Goal: Task Accomplishment & Management: Use online tool/utility

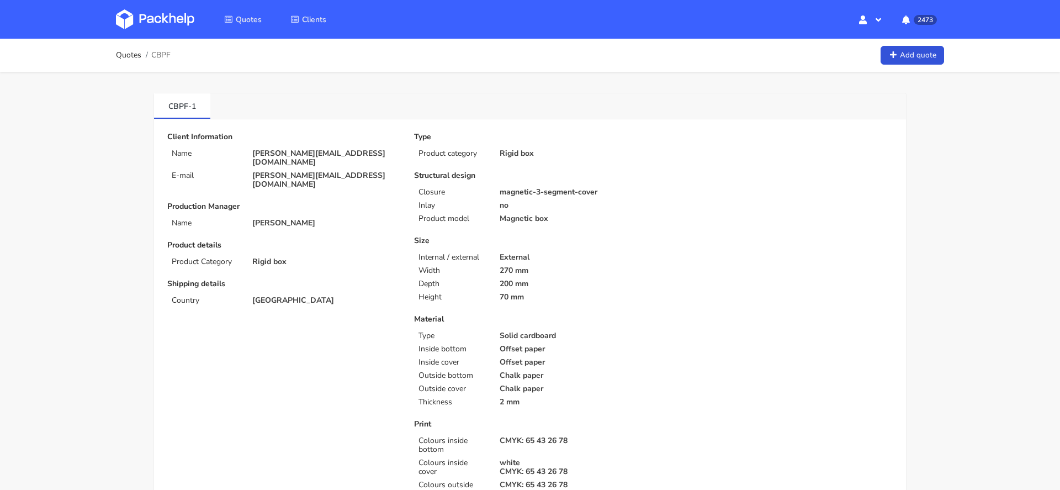
click at [165, 32] on link at bounding box center [163, 19] width 95 height 32
click at [293, 146] on div "Client Information Name [PERSON_NAME][EMAIL_ADDRESS][DOMAIN_NAME] E-mail [PERSO…" at bounding box center [282, 160] width 231 height 56
click at [295, 152] on p "[PERSON_NAME][EMAIL_ADDRESS][DOMAIN_NAME]" at bounding box center [325, 158] width 146 height 18
click at [295, 152] on p "james@somersetcharcuterie.com" at bounding box center [325, 158] width 146 height 18
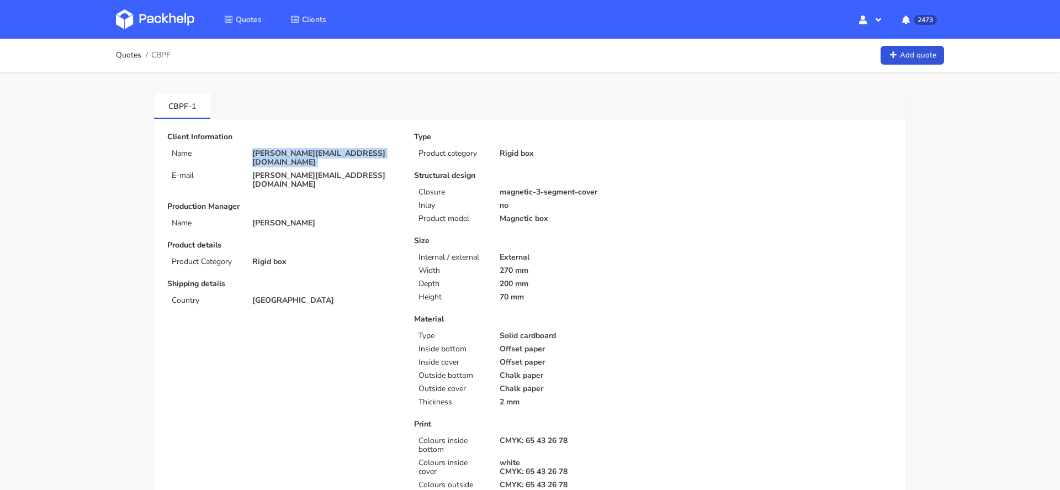
copy div "james@somersetcharcuterie.com"
click at [156, 54] on span "CBPF" at bounding box center [160, 55] width 19 height 9
copy span "CBPF"
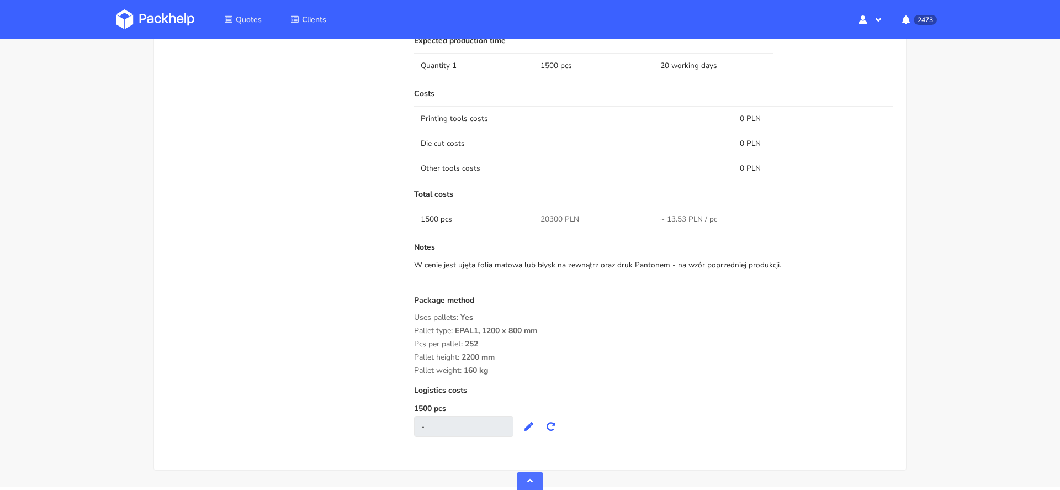
scroll to position [1033, 0]
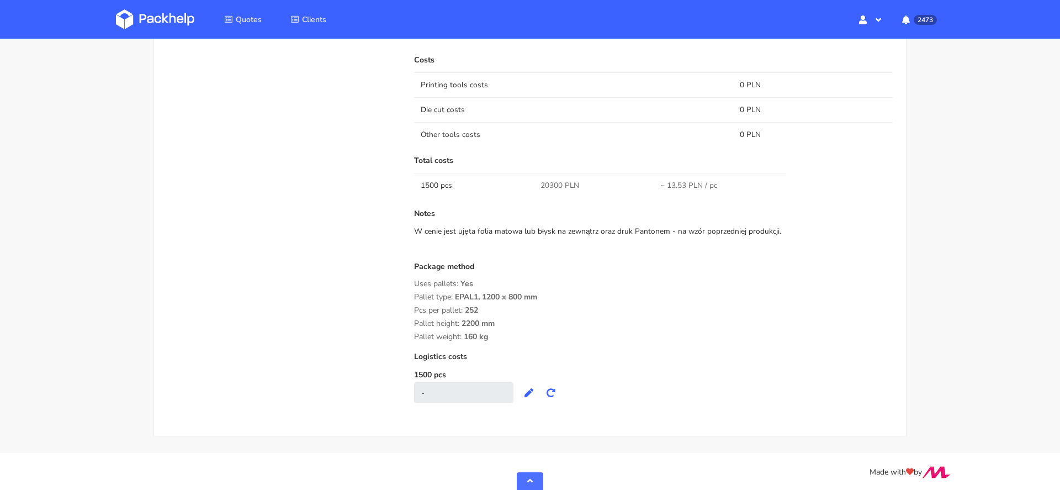
click at [551, 181] on span "20300 PLN" at bounding box center [559, 185] width 39 height 11
copy span "20300"
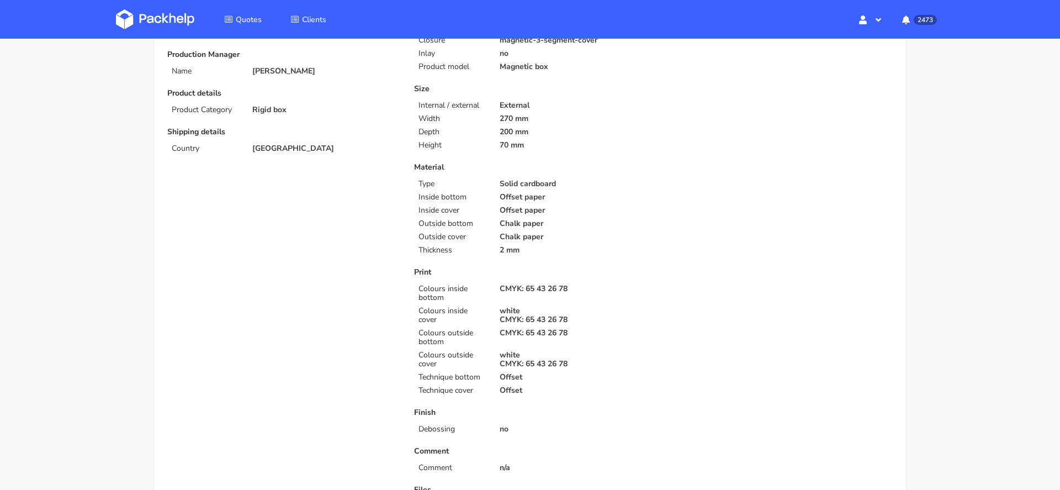
scroll to position [0, 0]
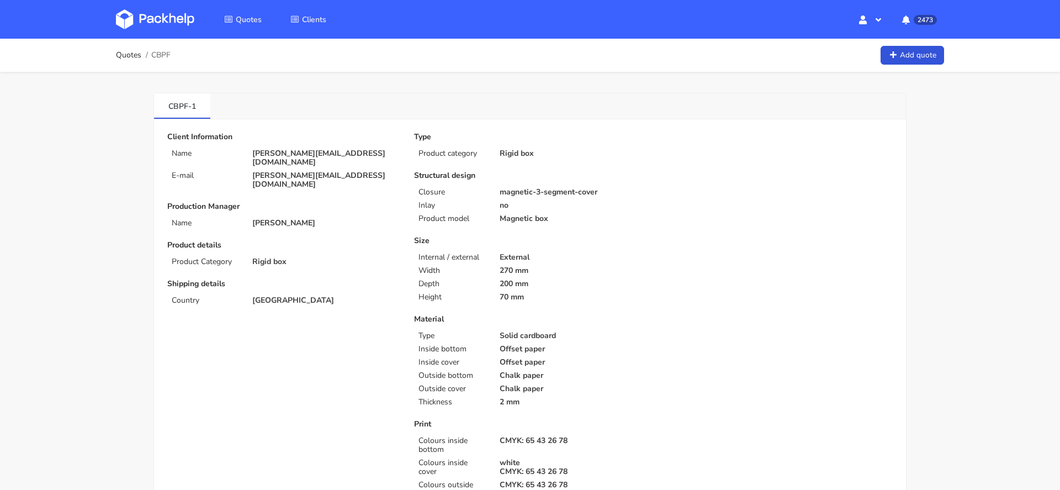
click at [337, 149] on p "james@somersetcharcuterie.com" at bounding box center [325, 158] width 146 height 18
copy div "james@somersetcharcuterie.com"
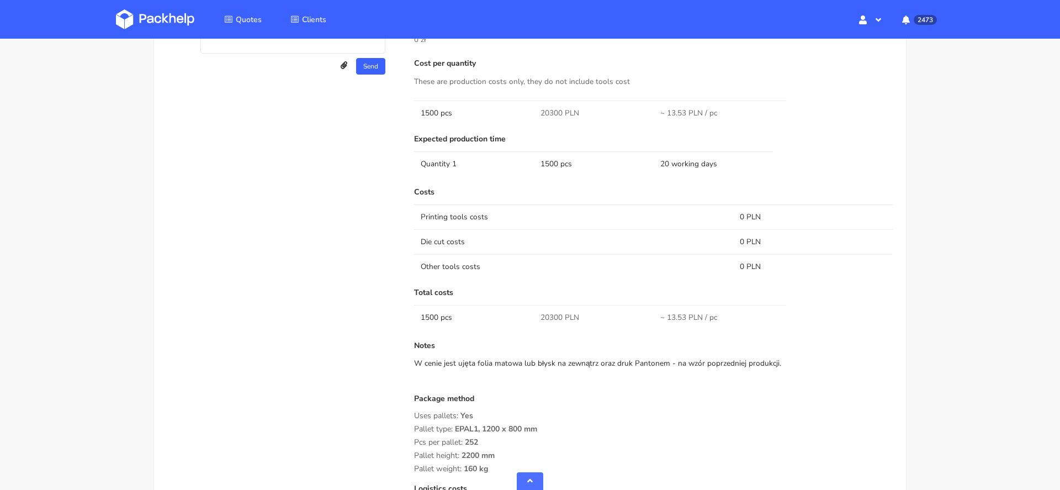
scroll to position [899, 0]
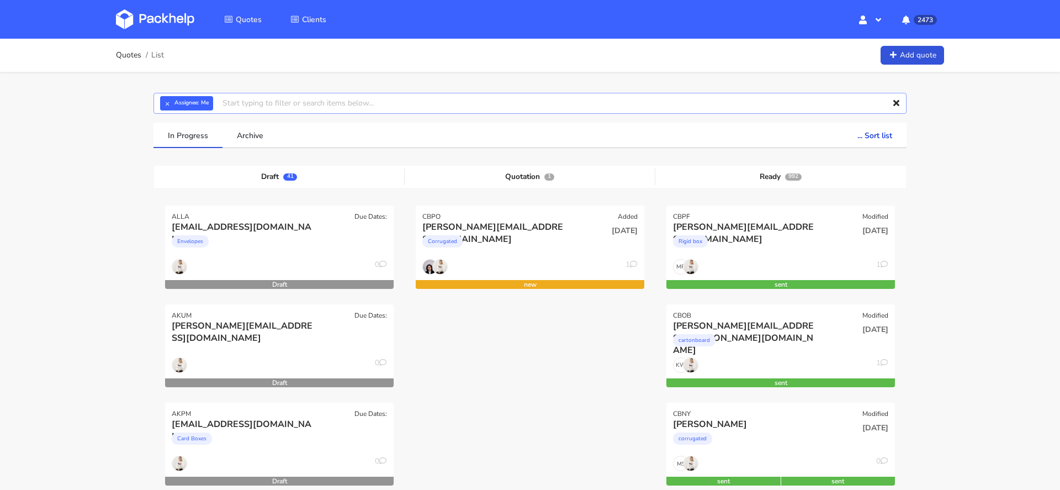
click at [341, 98] on input "text" at bounding box center [529, 103] width 753 height 21
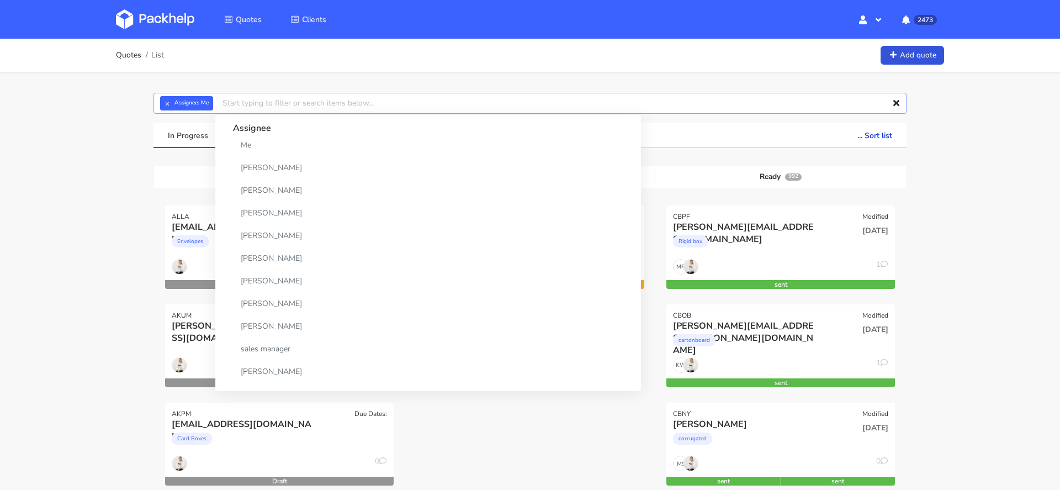
paste input "CATE"
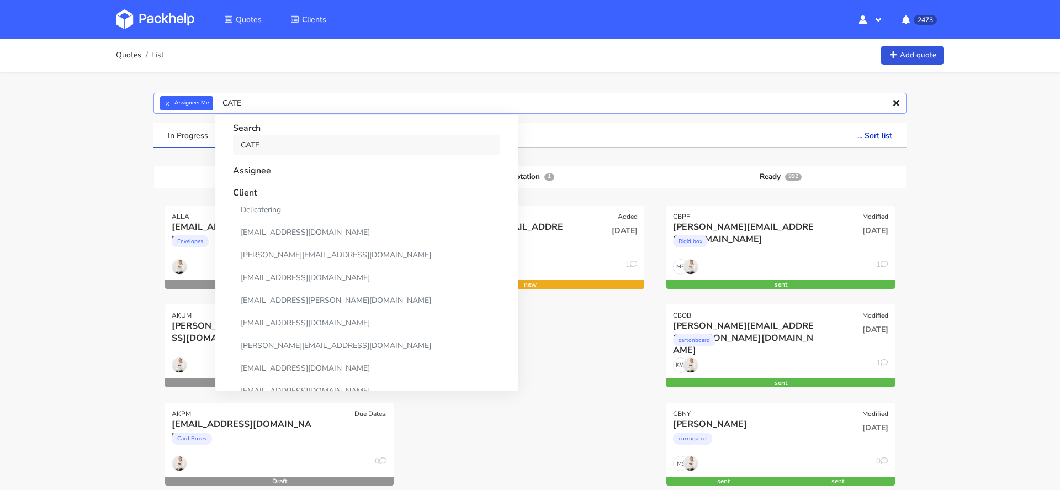
type input "CATE"
click at [312, 141] on link "CATE" at bounding box center [366, 145] width 267 height 20
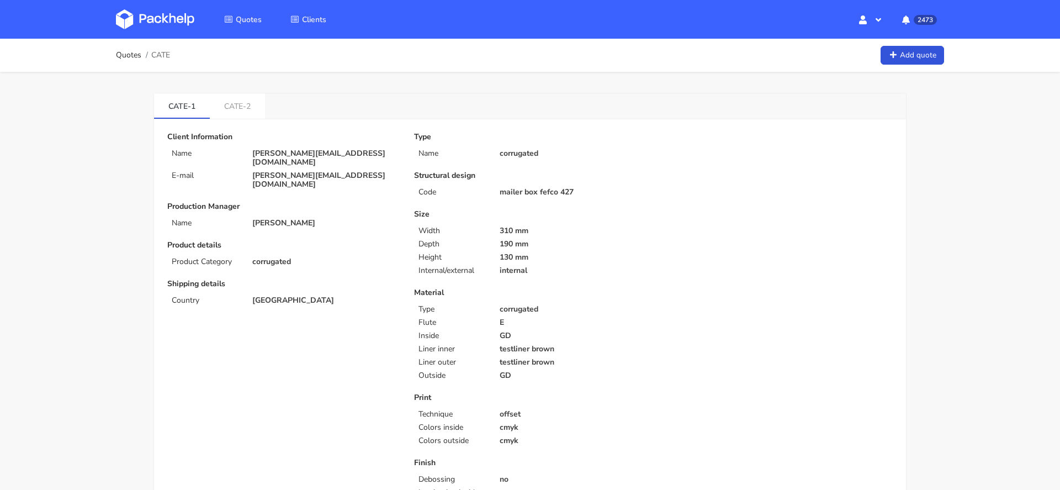
click at [165, 54] on span "CATE" at bounding box center [160, 55] width 19 height 9
copy span "CATE"
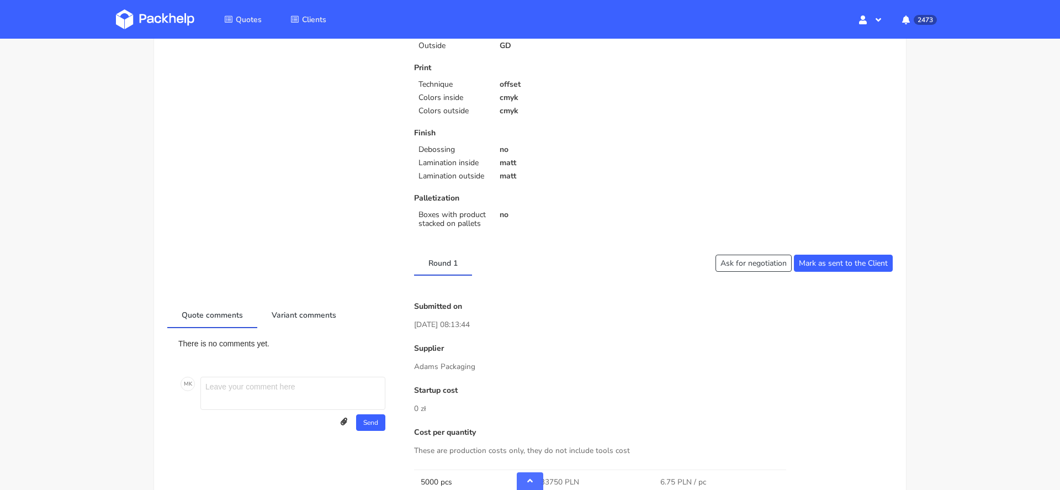
scroll to position [870, 0]
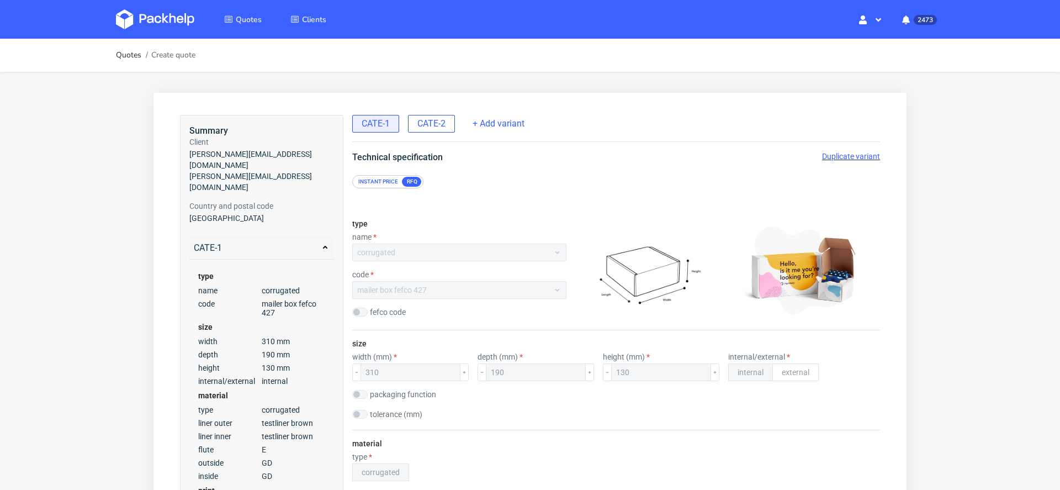
click at [438, 123] on span "CATE-2" at bounding box center [431, 124] width 28 height 12
click at [843, 155] on span "Duplicate variant" at bounding box center [851, 156] width 58 height 9
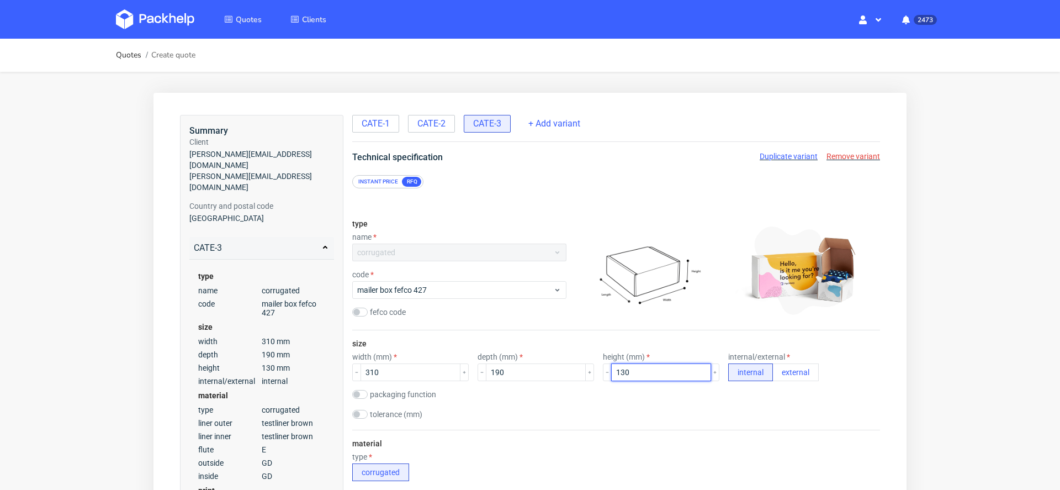
click at [611, 364] on input "130" at bounding box center [661, 372] width 100 height 18
click at [619, 373] on input "130" at bounding box center [661, 372] width 100 height 18
type input "125"
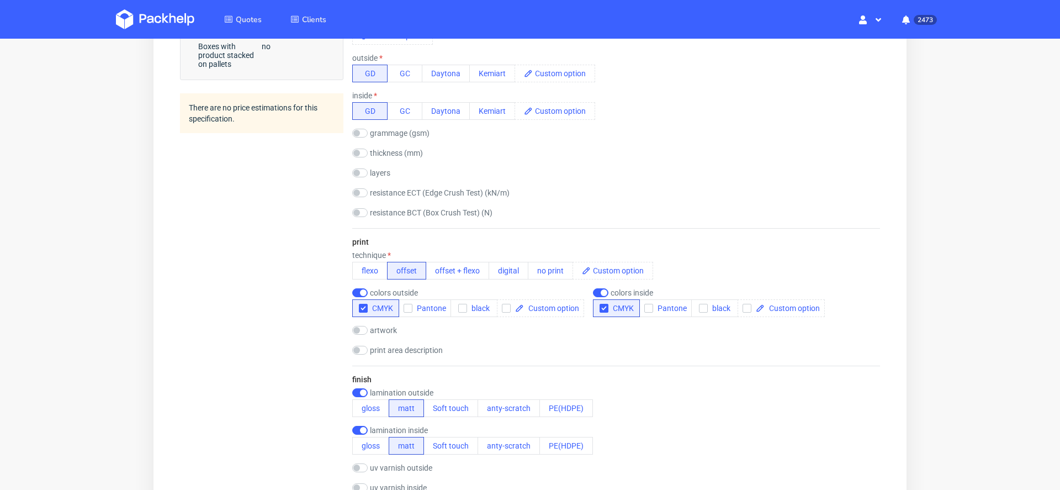
scroll to position [592, 0]
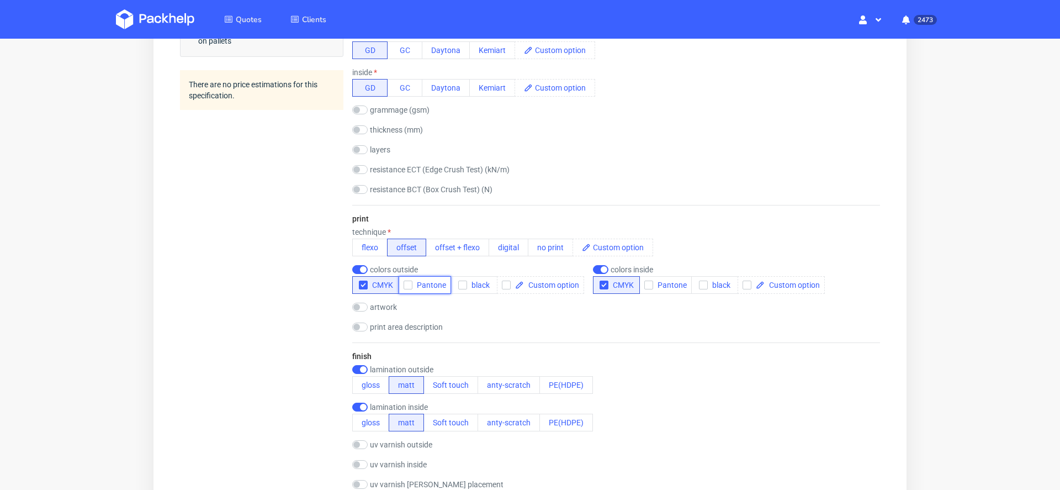
click at [439, 280] on span "Pantone" at bounding box center [429, 284] width 34 height 9
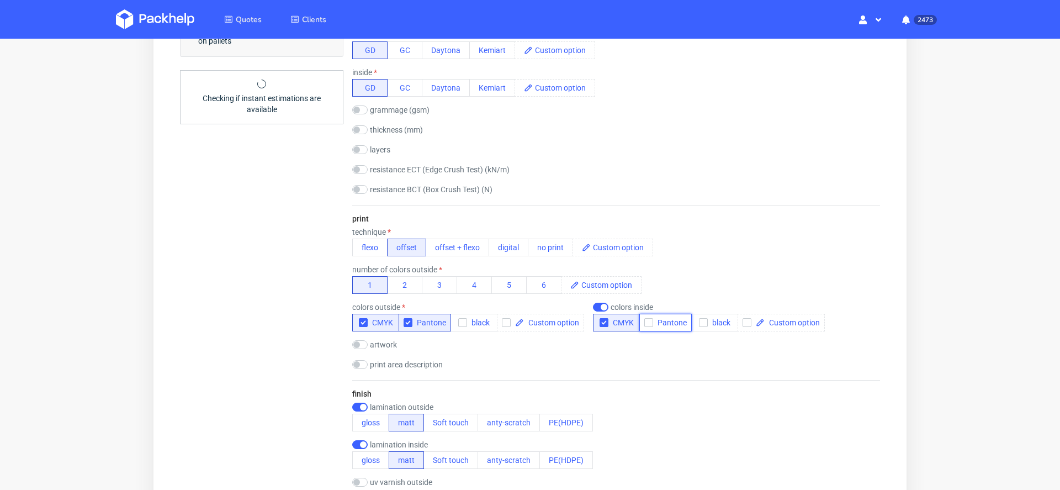
click at [669, 323] on span "Pantone" at bounding box center [670, 322] width 34 height 9
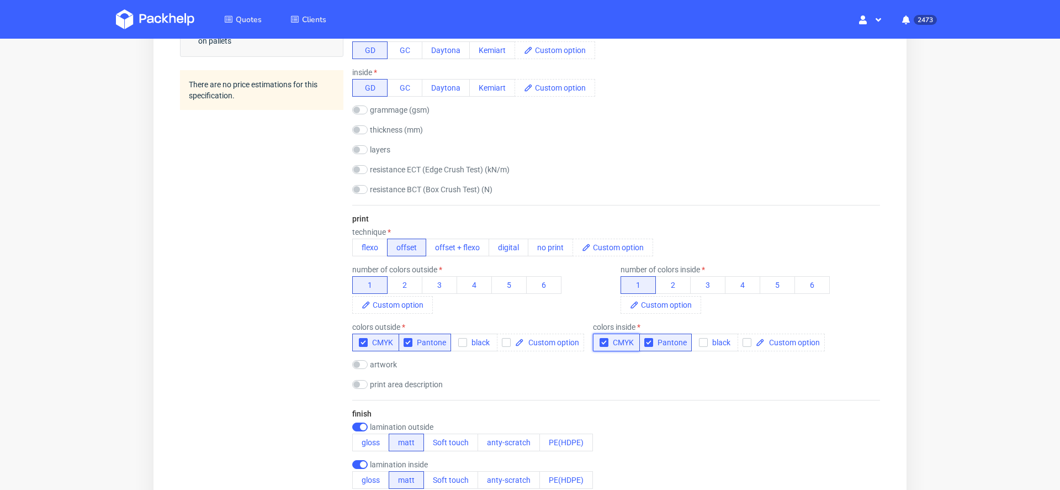
click at [619, 341] on span "CMYK" at bounding box center [620, 342] width 25 height 9
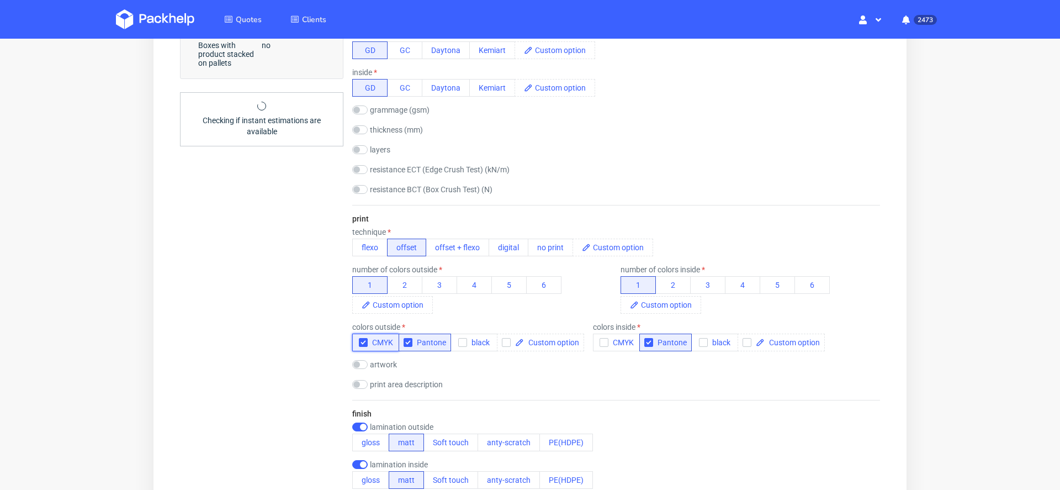
click at [376, 338] on span "CMYK" at bounding box center [380, 342] width 25 height 9
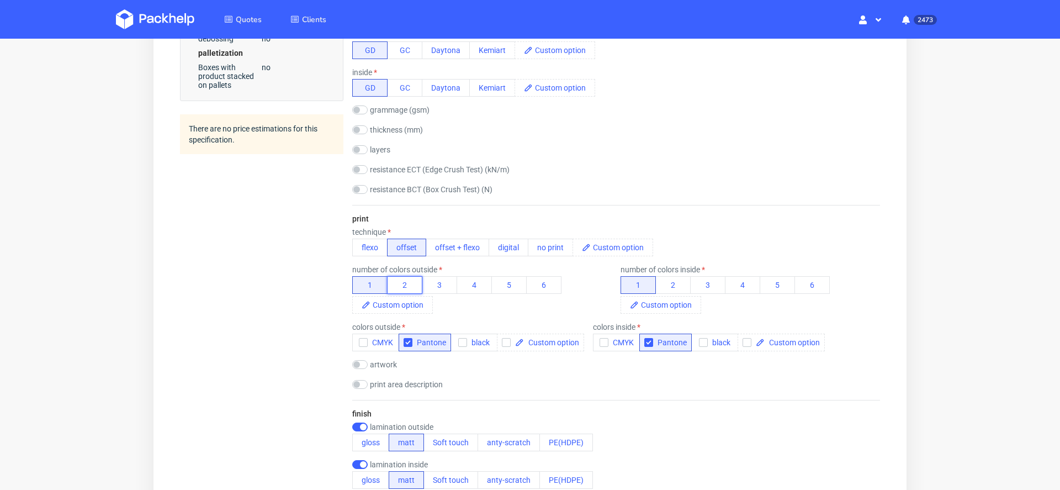
click at [415, 283] on button "2" at bounding box center [404, 285] width 35 height 18
click at [668, 291] on button "2" at bounding box center [672, 285] width 35 height 18
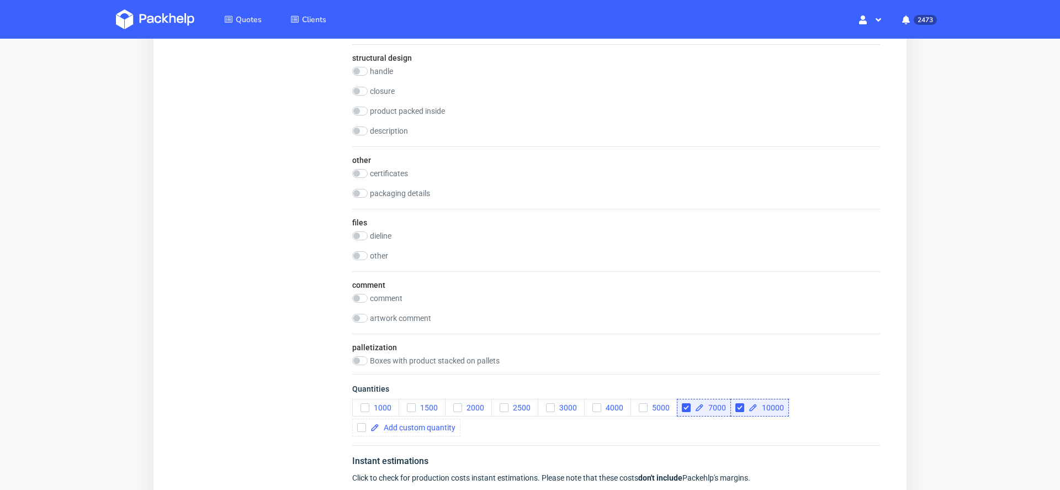
scroll to position [1429, 0]
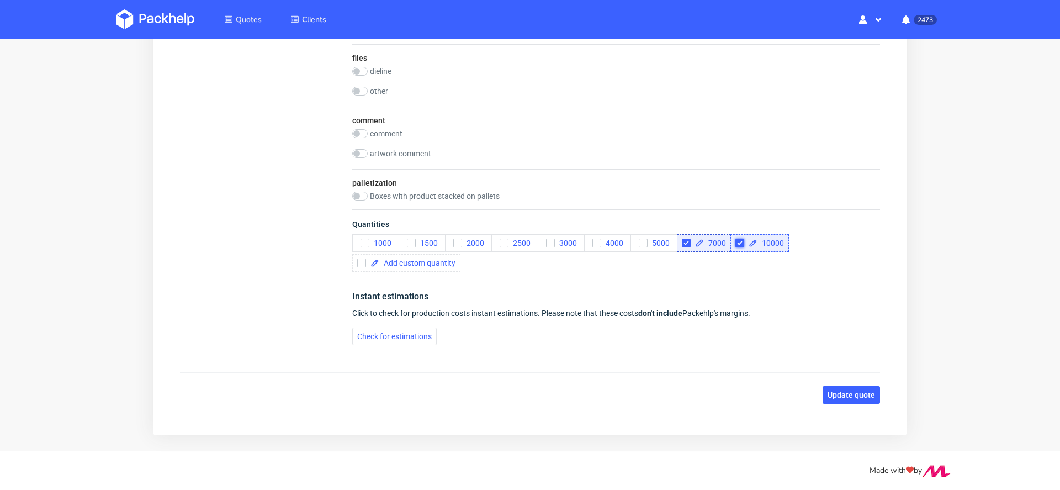
click at [740, 238] on input "checkbox" at bounding box center [739, 242] width 9 height 9
checkbox input "false"
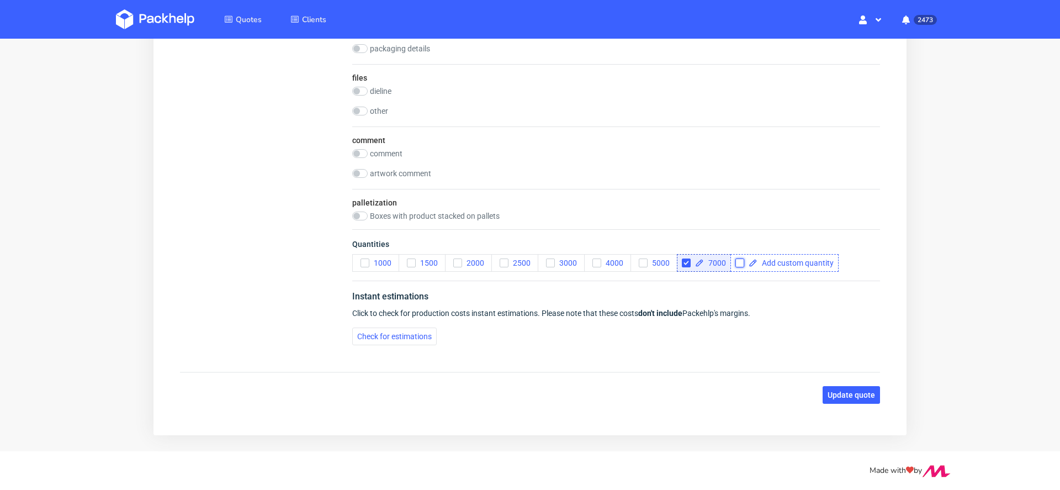
scroll to position [0, 0]
click at [652, 262] on span "5000" at bounding box center [659, 262] width 22 height 9
click at [840, 395] on span "Update quote" at bounding box center [850, 395] width 47 height 8
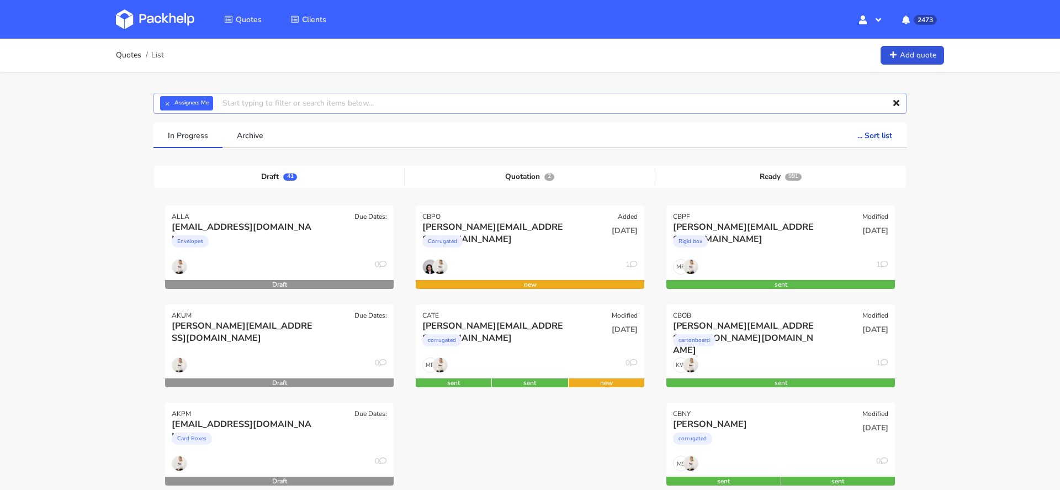
click at [322, 104] on input "text" at bounding box center [529, 103] width 753 height 21
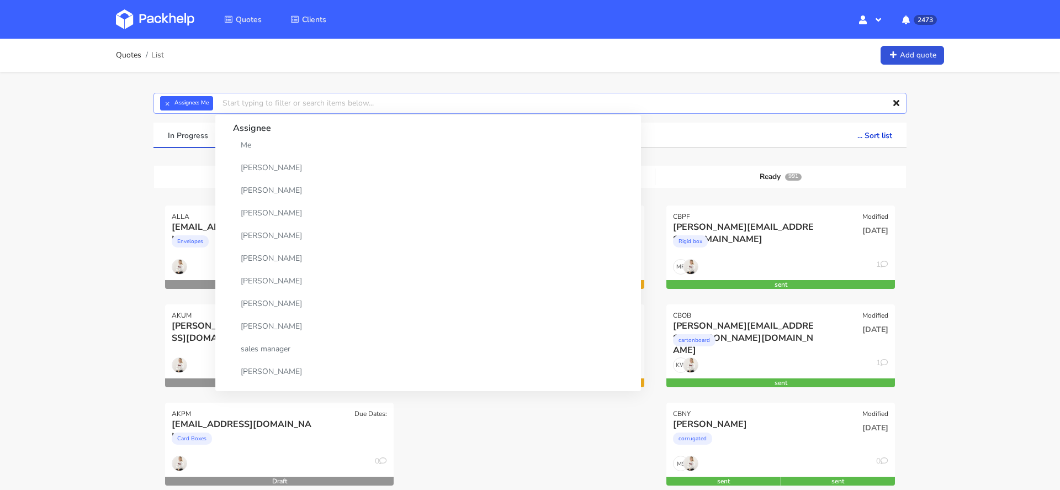
paste input "CATA"
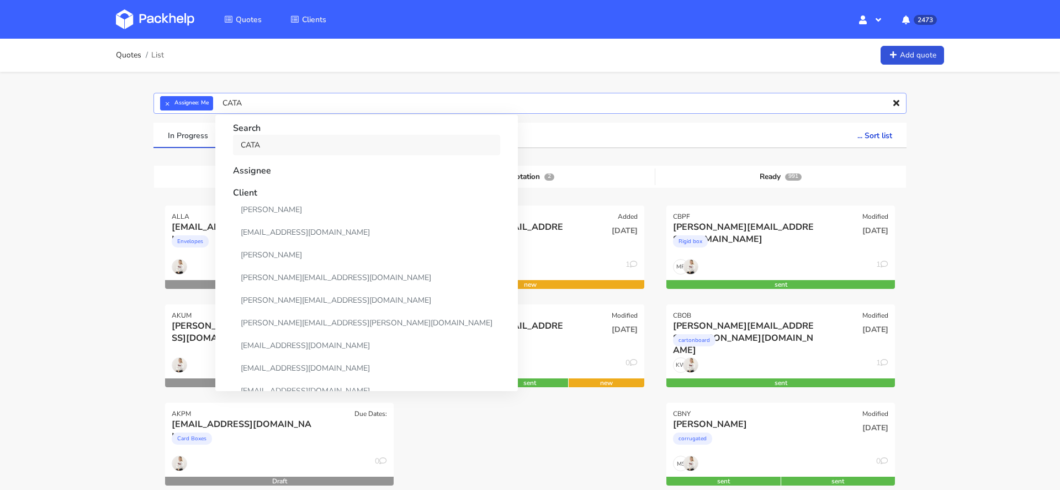
type input "CATA"
click at [310, 152] on link "CATA" at bounding box center [366, 145] width 267 height 20
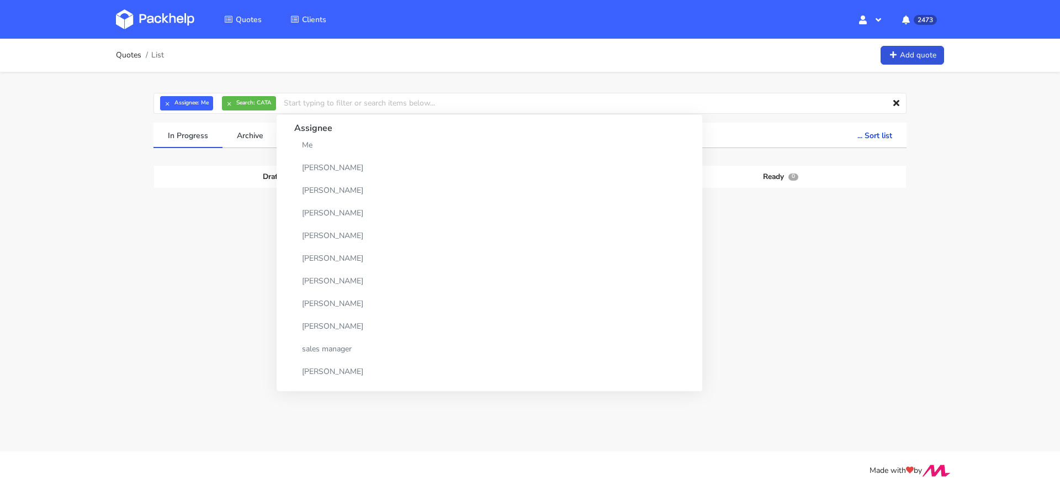
click at [803, 285] on div "Draft 0 Quotation 0 Ready 0" at bounding box center [530, 249] width 736 height 166
click at [225, 99] on button "×" at bounding box center [229, 103] width 14 height 14
click at [442, 120] on div "× Assignee: Me Assignee Me Dylan Dewit Natalia Misiewicz Andrzej Winecki Maciej…" at bounding box center [529, 228] width 795 height 312
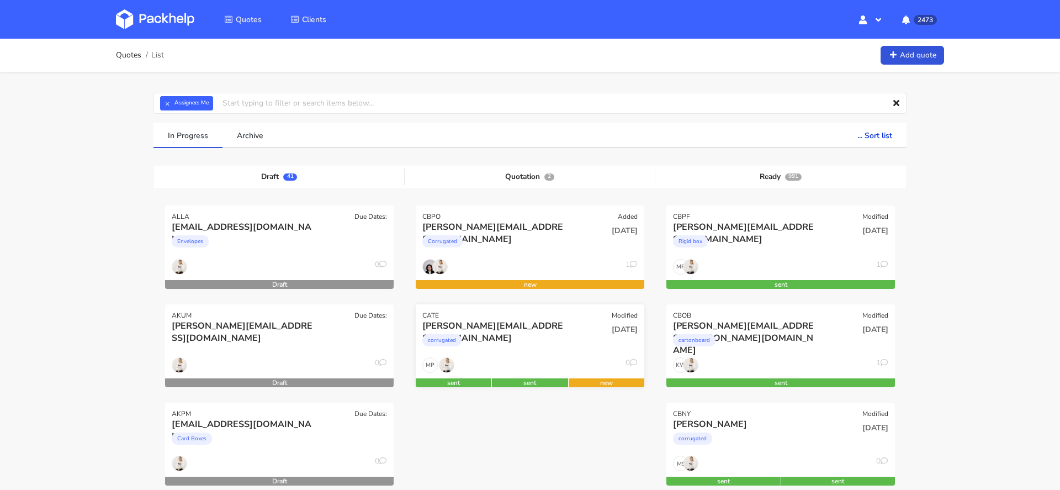
click at [555, 373] on div "MP 0" at bounding box center [530, 367] width 229 height 21
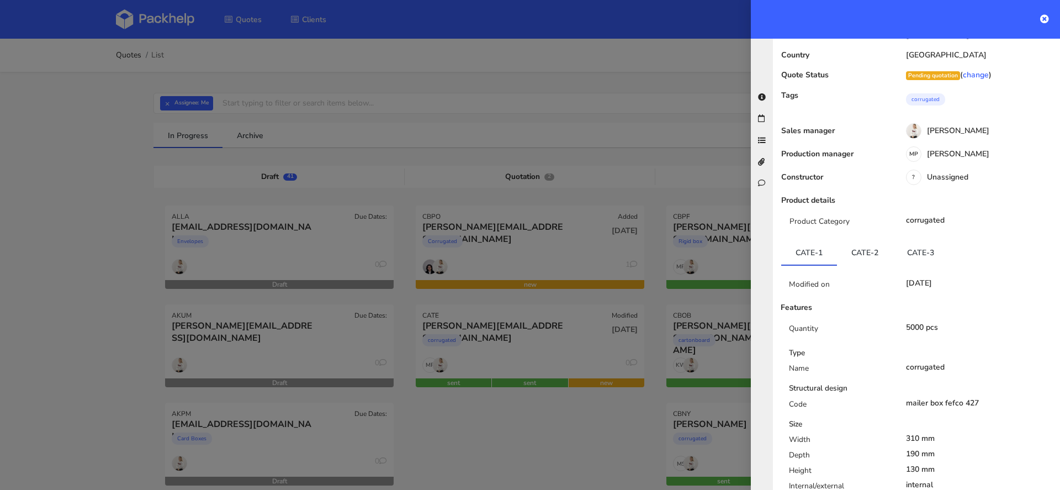
scroll to position [93, 0]
click at [869, 240] on link "CATE-2" at bounding box center [865, 252] width 56 height 24
click at [924, 240] on link "CATE-3" at bounding box center [921, 252] width 56 height 24
click at [878, 240] on link "CATE-2" at bounding box center [865, 252] width 56 height 24
click at [820, 240] on link "CATE-1" at bounding box center [809, 252] width 56 height 24
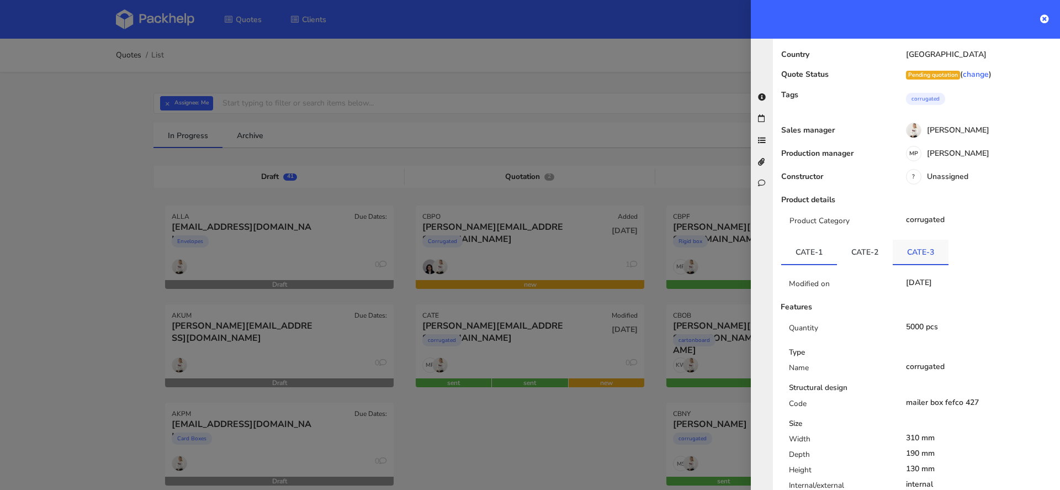
click at [933, 240] on link "CATE-3" at bounding box center [921, 252] width 56 height 24
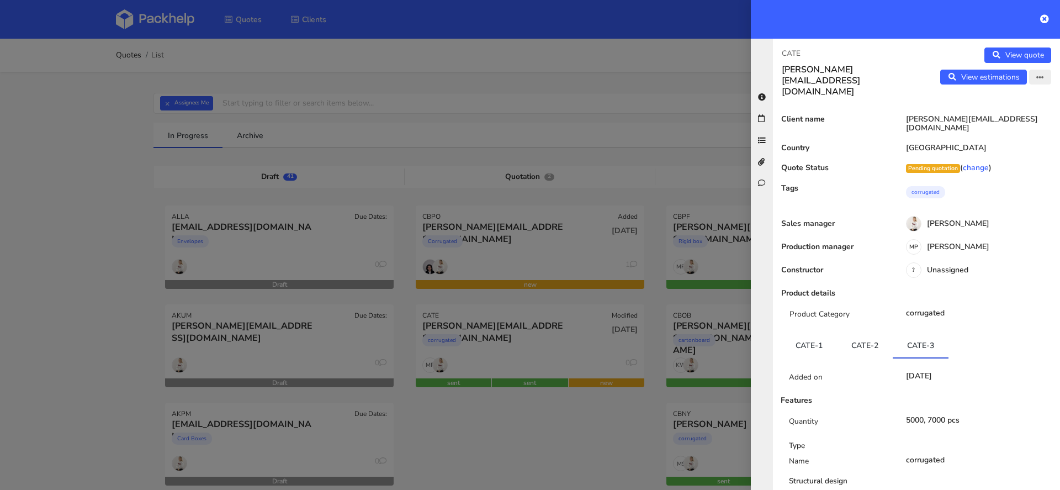
click at [1040, 78] on icon "button" at bounding box center [1040, 78] width 8 height 8
click at [1012, 98] on link "Edit quote" at bounding box center [1003, 99] width 97 height 18
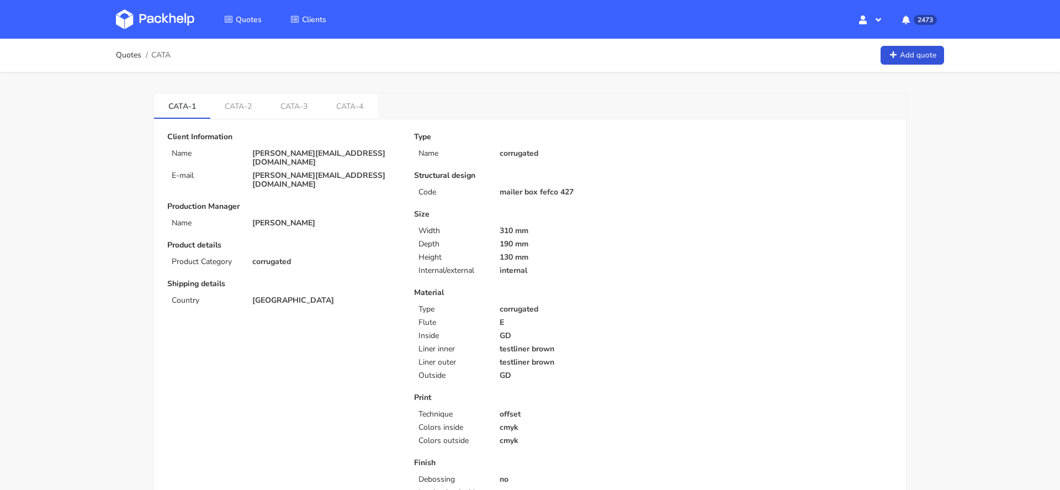
click at [160, 56] on span "CATA" at bounding box center [160, 55] width 19 height 9
copy span "CATA"
click at [317, 149] on p "[PERSON_NAME][EMAIL_ADDRESS][DOMAIN_NAME]" at bounding box center [325, 158] width 146 height 18
click at [351, 113] on link "CATA-4" at bounding box center [350, 105] width 56 height 24
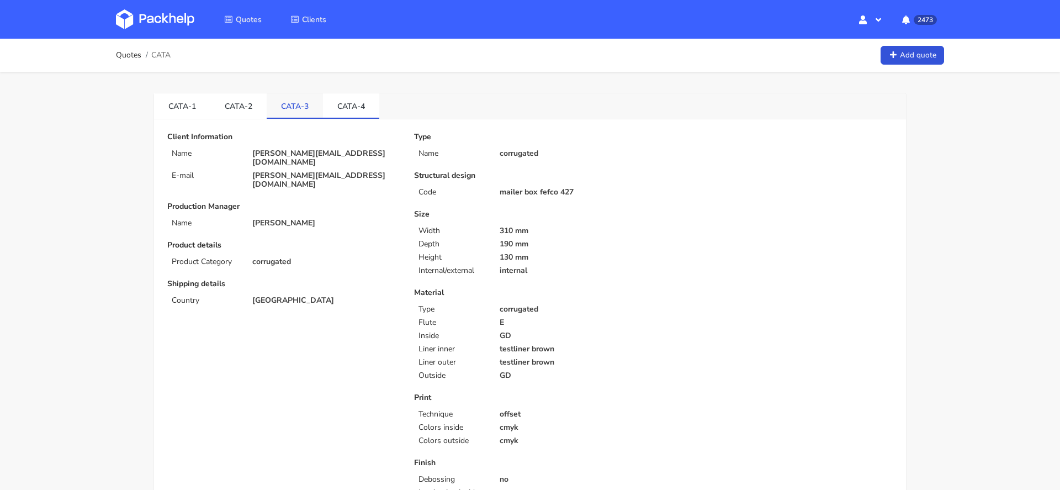
click at [304, 104] on link "CATA-3" at bounding box center [295, 105] width 56 height 24
click at [333, 107] on link "CATA-4" at bounding box center [351, 105] width 56 height 24
click at [270, 112] on link "CATA-3" at bounding box center [295, 105] width 56 height 24
click at [236, 110] on link "CATA-2" at bounding box center [238, 105] width 56 height 24
click at [201, 113] on link "CATA-1" at bounding box center [182, 105] width 56 height 24
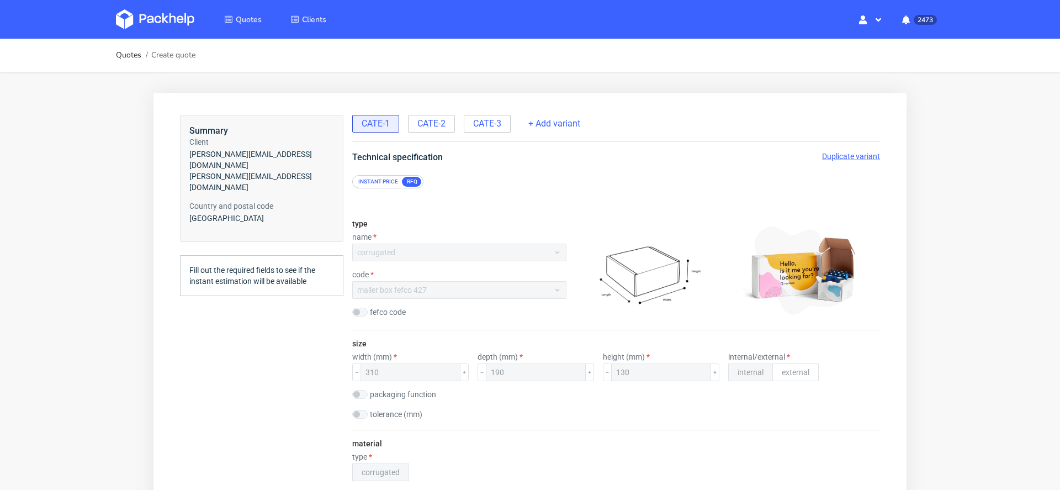
scroll to position [3, 0]
click at [491, 127] on div "CATE-3" at bounding box center [487, 124] width 47 height 18
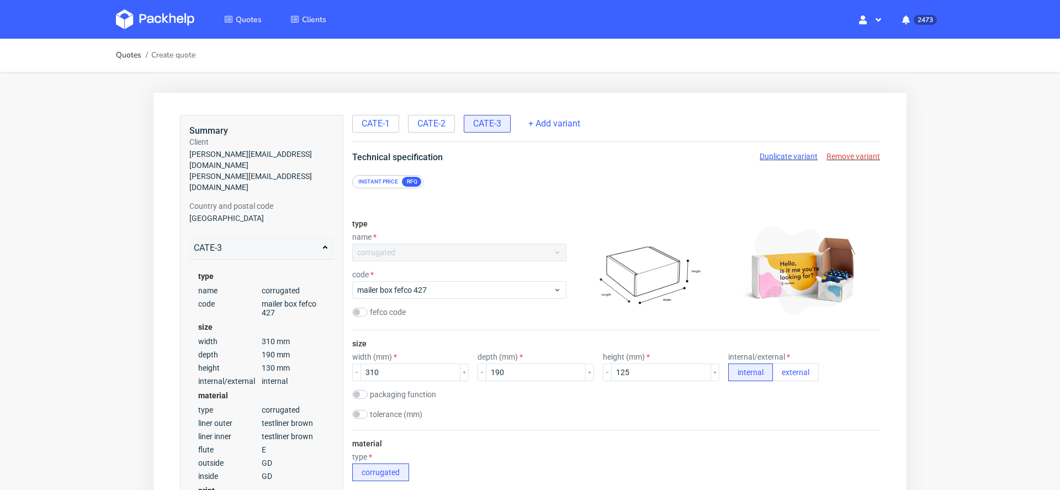
click at [787, 156] on span "Duplicate variant" at bounding box center [789, 156] width 58 height 9
drag, startPoint x: 388, startPoint y: 366, endPoint x: 262, endPoint y: 366, distance: 125.9
drag, startPoint x: 388, startPoint y: 373, endPoint x: 259, endPoint y: 373, distance: 128.6
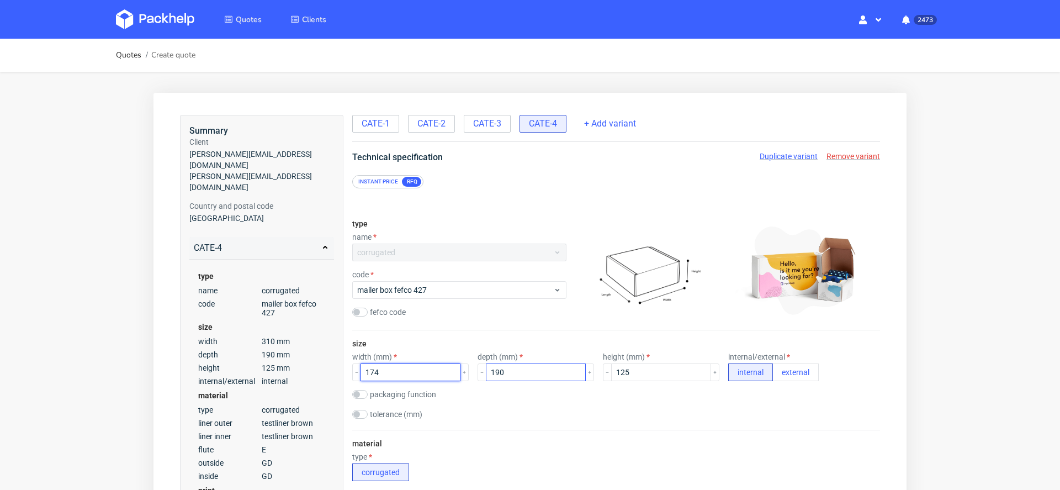
type input "174"
click at [496, 372] on input "190" at bounding box center [536, 372] width 100 height 18
type input "186"
drag, startPoint x: 652, startPoint y: 373, endPoint x: 501, endPoint y: 380, distance: 150.9
click at [501, 380] on div "width (mm) 174 depth (mm) 186 height (mm) 125 internal/external internal extern…" at bounding box center [616, 366] width 528 height 29
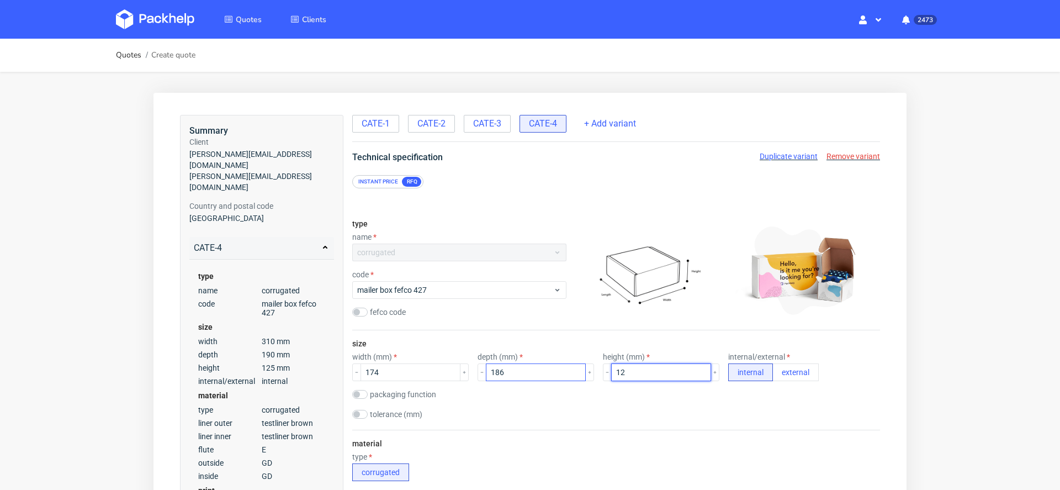
type input "1"
type input "85"
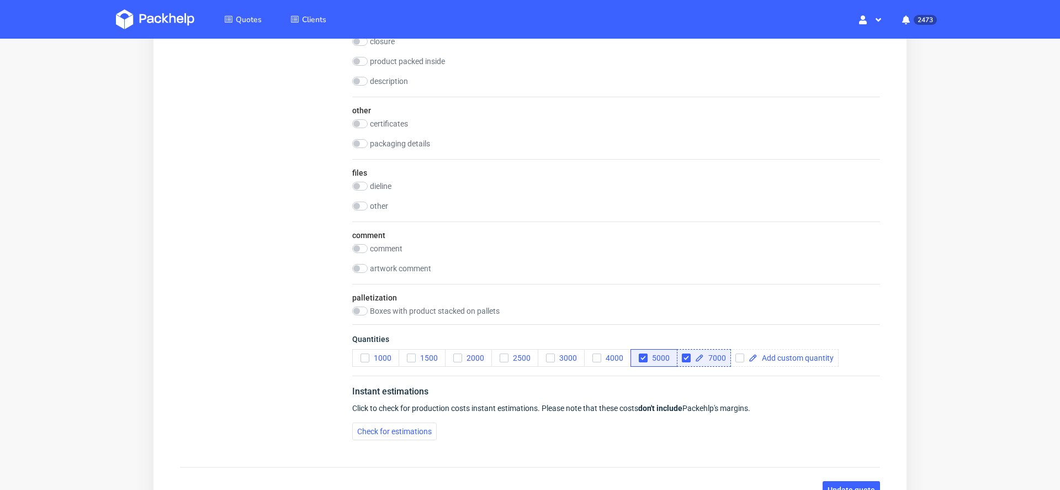
scroll to position [1409, 0]
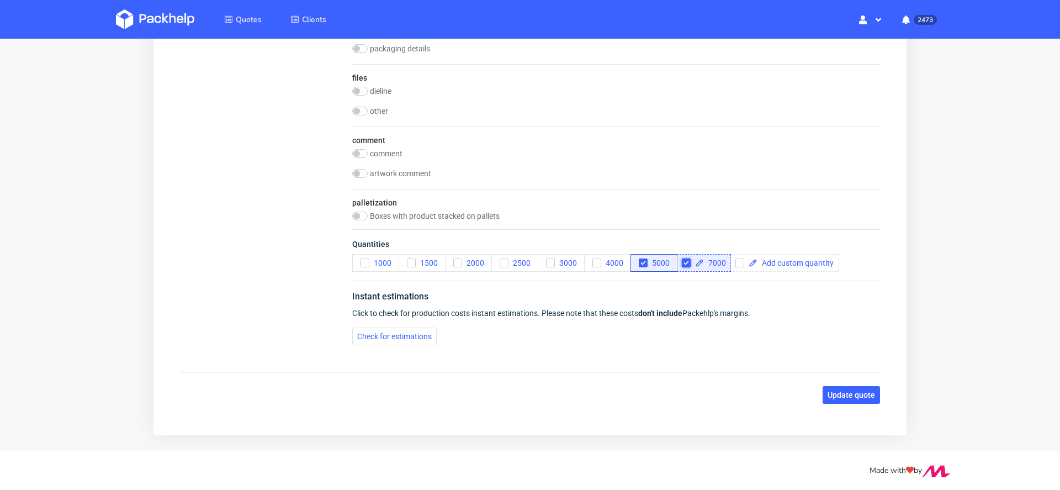
click at [685, 258] on input "checkbox" at bounding box center [686, 262] width 9 height 9
checkbox input "false"
click at [562, 261] on span "3000" at bounding box center [566, 262] width 22 height 9
click at [839, 386] on button "Update quote" at bounding box center [851, 395] width 57 height 18
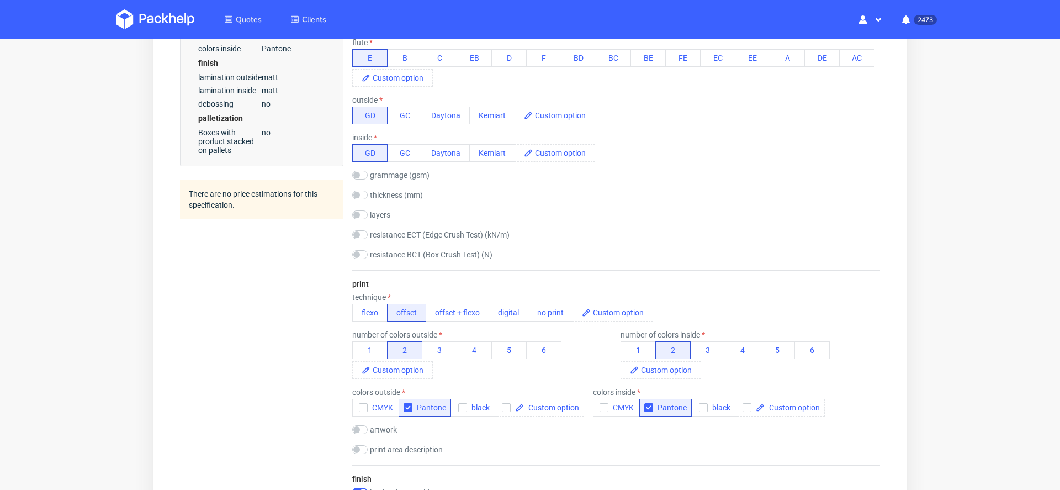
scroll to position [0, 0]
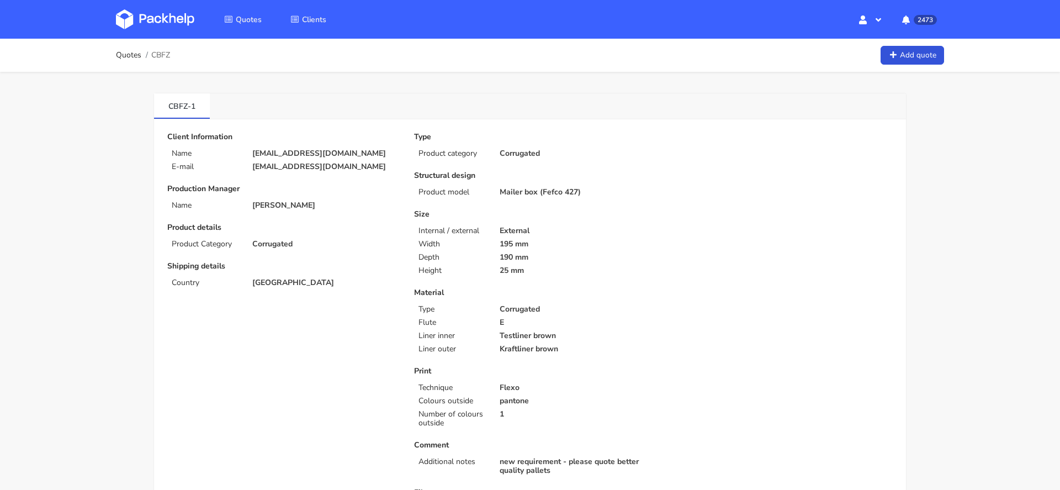
click at [162, 54] on span "CBFZ" at bounding box center [160, 55] width 19 height 9
copy span "CBFZ"
click at [149, 14] on img at bounding box center [155, 19] width 78 height 20
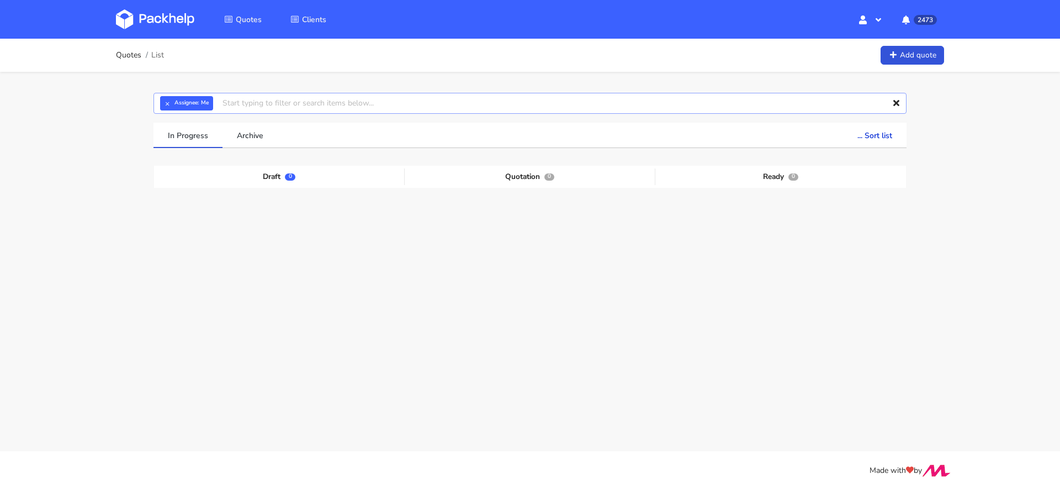
click at [584, 110] on input "text" at bounding box center [529, 103] width 753 height 21
paste input "CBFZ"
type input "CBFZ"
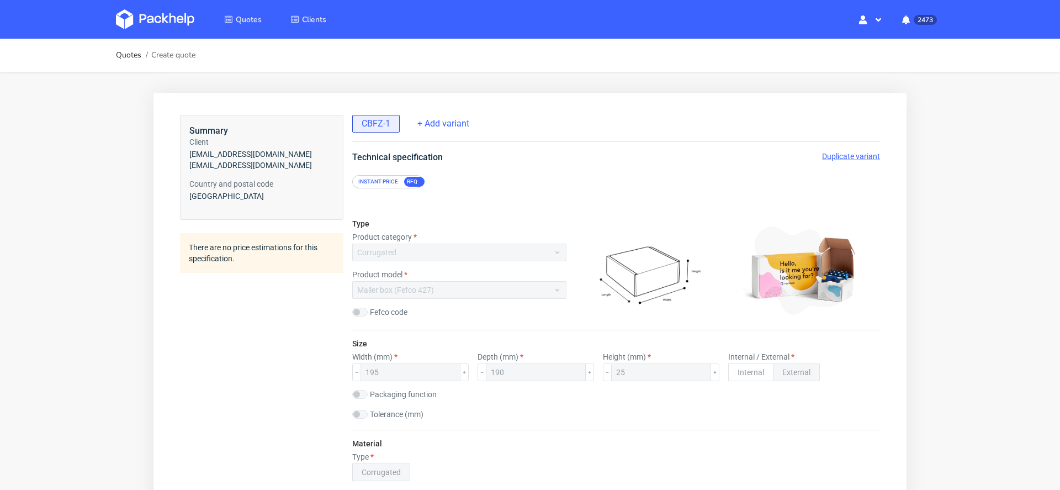
click at [848, 156] on span "Duplicate variant" at bounding box center [851, 156] width 58 height 9
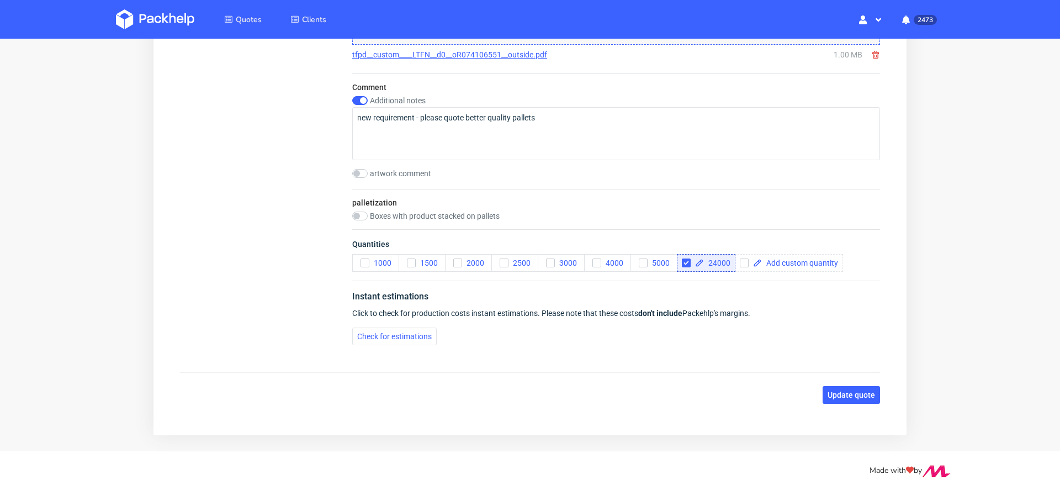
scroll to position [1, 0]
click at [685, 261] on input "checkbox" at bounding box center [686, 262] width 9 height 9
checkbox input "false"
click at [718, 259] on span at bounding box center [742, 263] width 76 height 8
checkbox input "true"
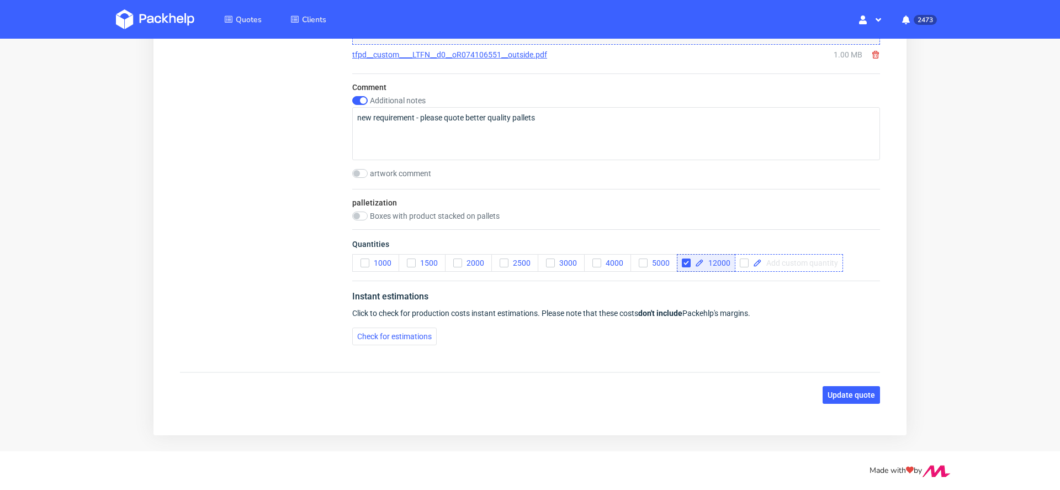
click at [788, 259] on span at bounding box center [800, 263] width 76 height 8
checkbox input "true"
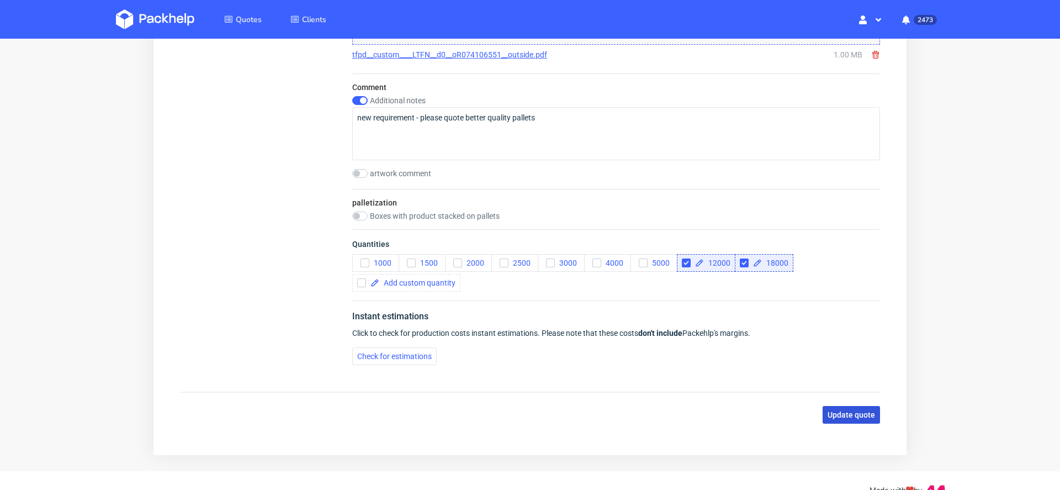
click at [856, 406] on button "Update quote" at bounding box center [851, 415] width 57 height 18
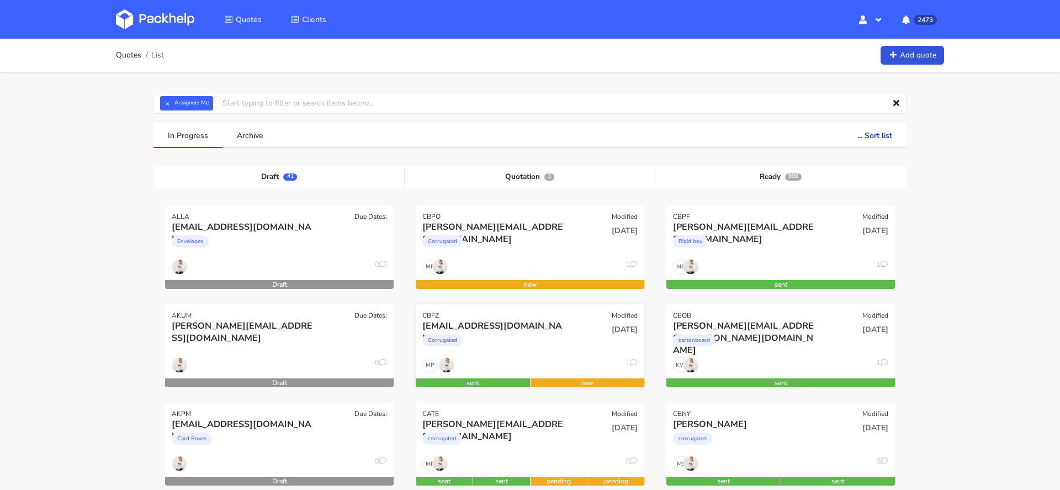
click at [522, 321] on div "[EMAIL_ADDRESS][DOMAIN_NAME]" at bounding box center [495, 326] width 146 height 12
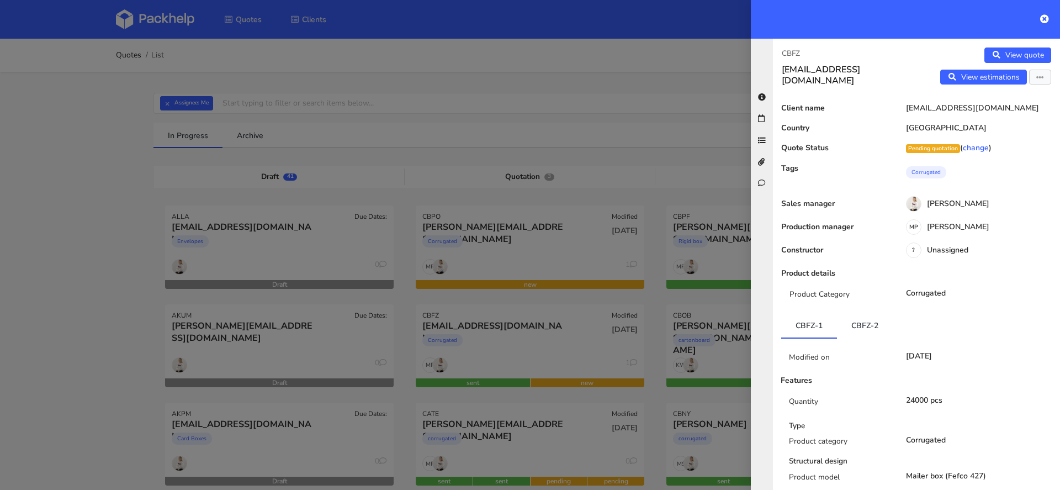
click at [795, 47] on div "CBFZ [EMAIL_ADDRESS][DOMAIN_NAME] View quote View estimations Edit quote Reject…" at bounding box center [916, 264] width 287 height 451
copy p "CBFZ"
click at [665, 109] on div at bounding box center [530, 245] width 1060 height 490
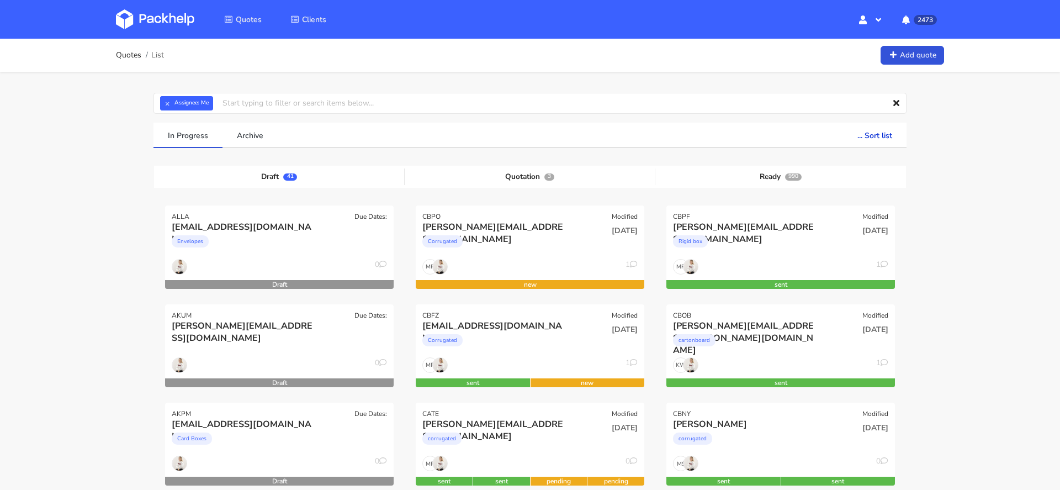
click at [138, 23] on img at bounding box center [155, 19] width 78 height 20
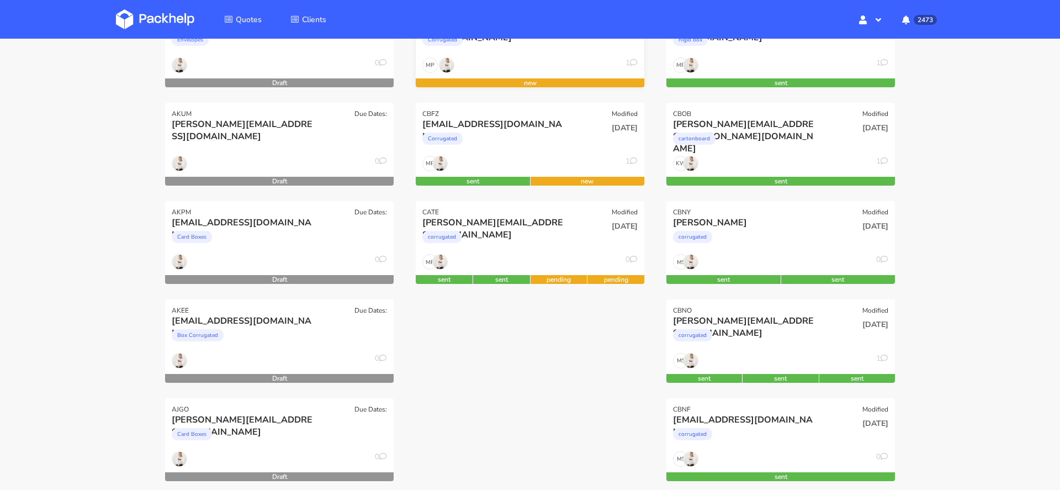
scroll to position [200, 0]
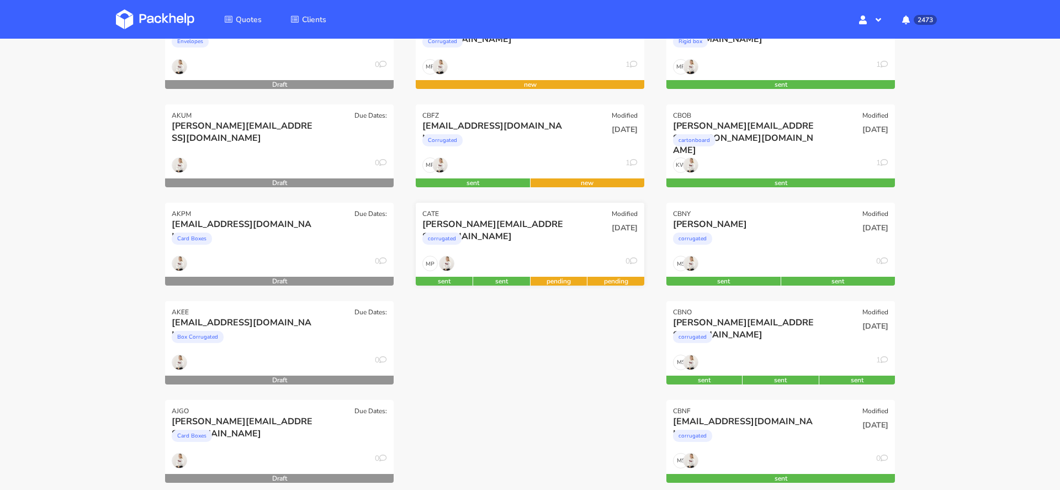
click at [502, 262] on div "MP 0" at bounding box center [530, 266] width 229 height 21
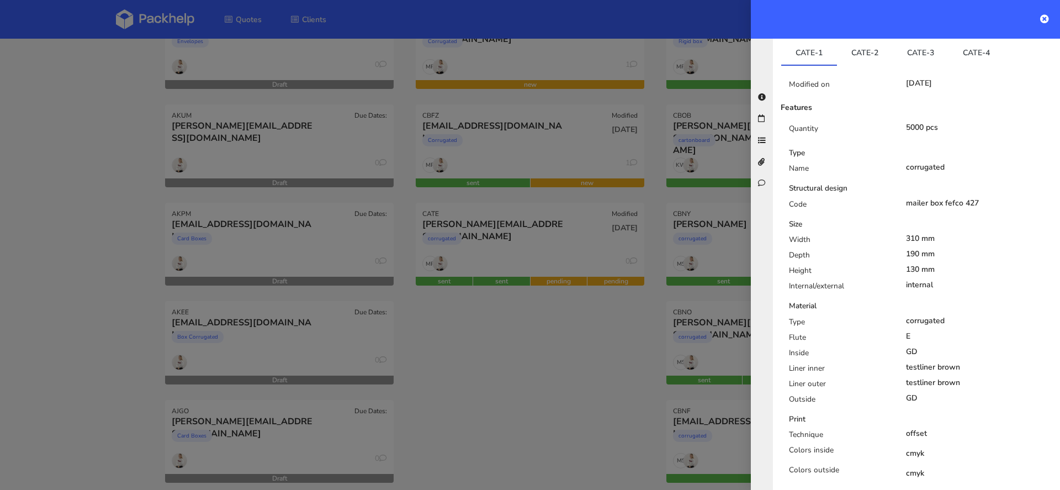
scroll to position [630, 0]
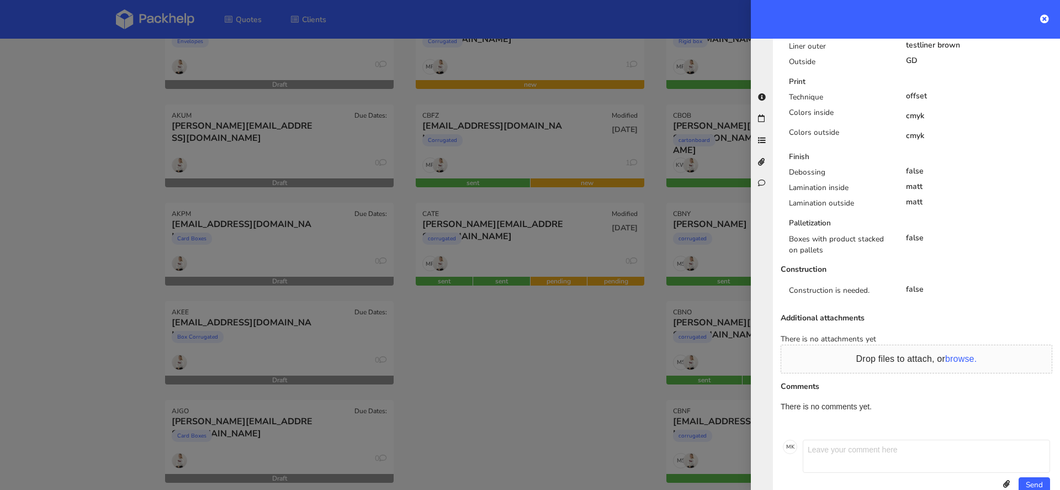
click at [560, 381] on div at bounding box center [530, 245] width 1060 height 490
